Goal: Find contact information: Find contact information

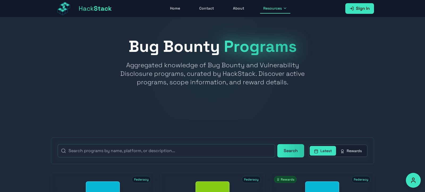
click at [211, 10] on link "Contact" at bounding box center [206, 8] width 21 height 10
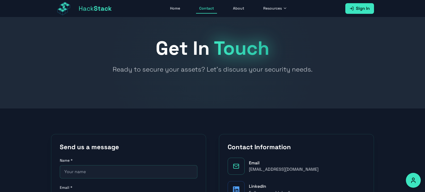
click at [178, 10] on link "Home" at bounding box center [175, 8] width 16 height 10
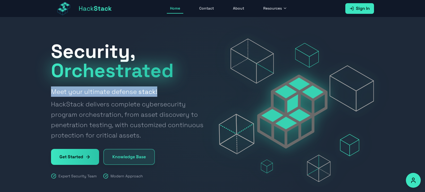
drag, startPoint x: 53, startPoint y: 92, endPoint x: 167, endPoint y: 92, distance: 114.7
click at [167, 92] on h2 "Meet your ultimate defense stack! HackStack delivers complete cybersecurity pro…" at bounding box center [128, 113] width 155 height 54
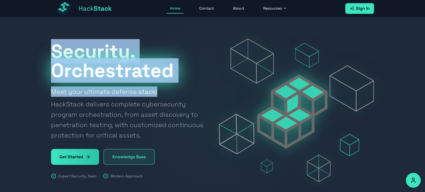
drag, startPoint x: 167, startPoint y: 92, endPoint x: 38, endPoint y: 92, distance: 128.7
click at [38, 92] on section "Security, Orchestrated Meet your ultimate defense stack! HackStack delivers com…" at bounding box center [212, 116] width 425 height 198
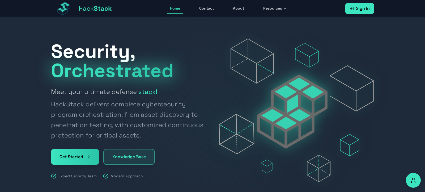
click at [35, 96] on div at bounding box center [212, 116] width 425 height 198
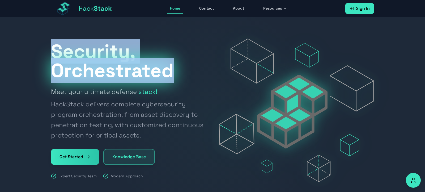
drag, startPoint x: 55, startPoint y: 53, endPoint x: 188, endPoint y: 76, distance: 135.0
click at [188, 76] on div "Security, Orchestrated Meet your ultimate defense stack! HackStack delivers com…" at bounding box center [212, 109] width 340 height 143
click at [188, 76] on h1 "Security, Orchestrated" at bounding box center [128, 61] width 155 height 38
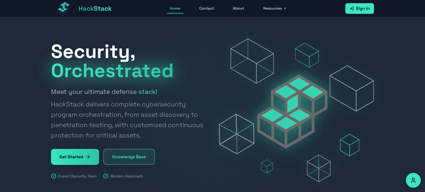
click at [196, 7] on link "Contact" at bounding box center [206, 8] width 21 height 10
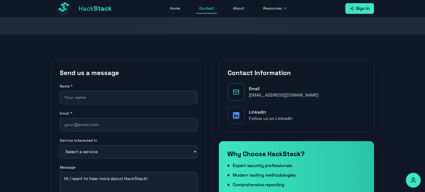
scroll to position [58, 0]
